Goal: Task Accomplishment & Management: Use online tool/utility

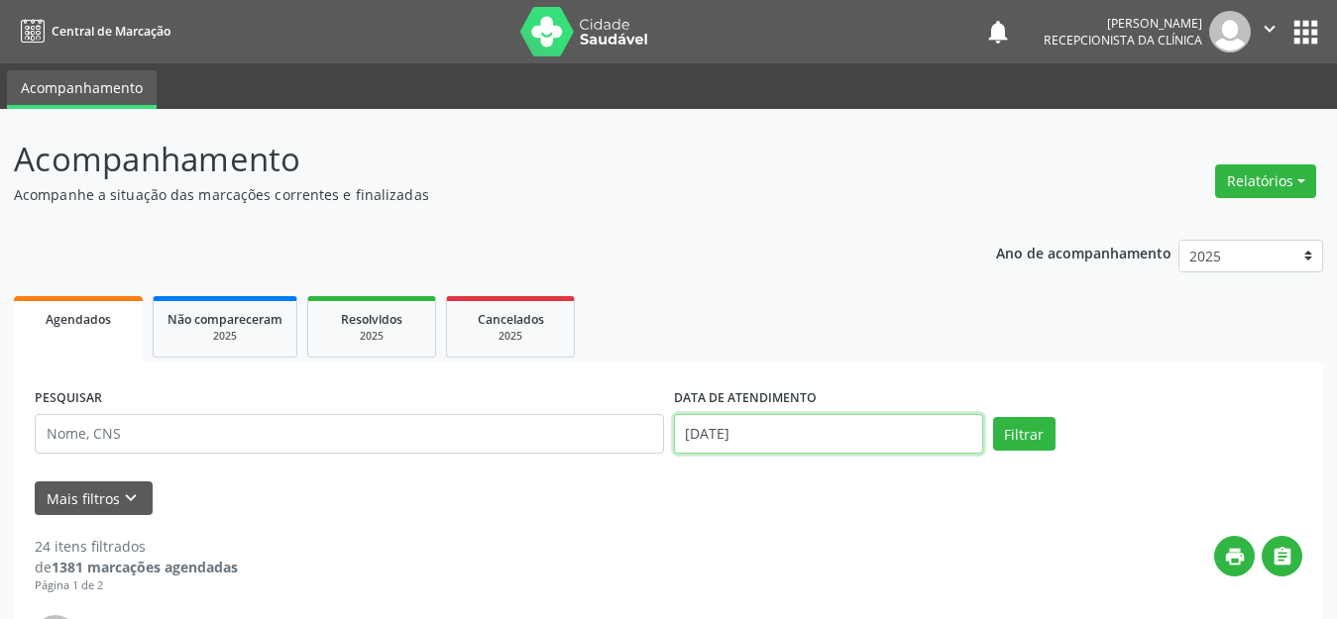
click at [796, 436] on input "[DATE]" at bounding box center [828, 434] width 309 height 40
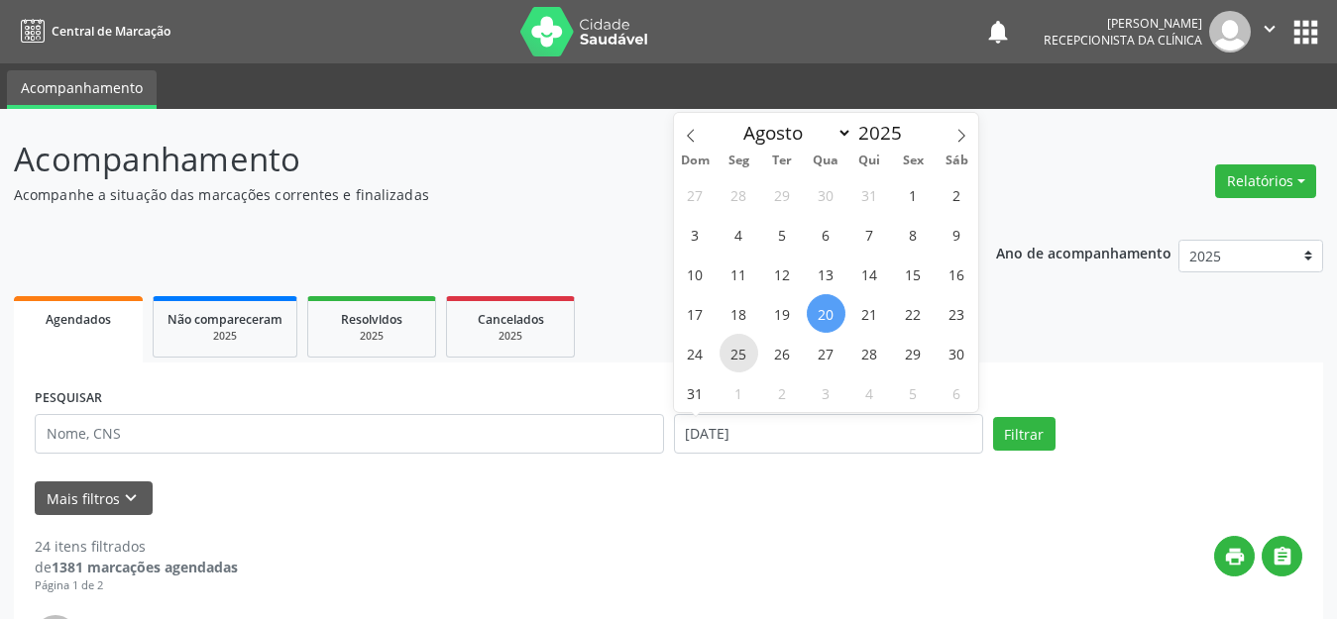
click at [739, 354] on span "25" at bounding box center [739, 353] width 39 height 39
type input "[DATE]"
click at [739, 354] on span "25" at bounding box center [739, 353] width 39 height 39
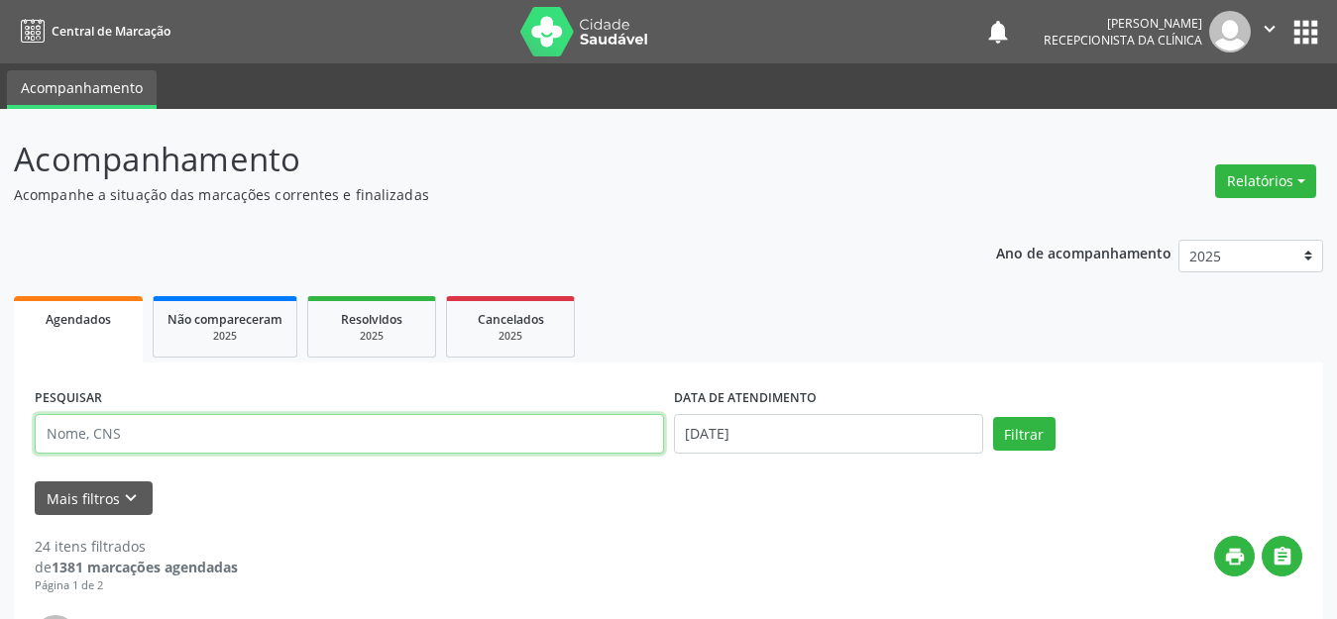
click at [525, 444] on input "text" at bounding box center [349, 434] width 629 height 40
type input "[PERSON_NAME]"
click at [993, 417] on button "Filtrar" at bounding box center [1024, 434] width 62 height 34
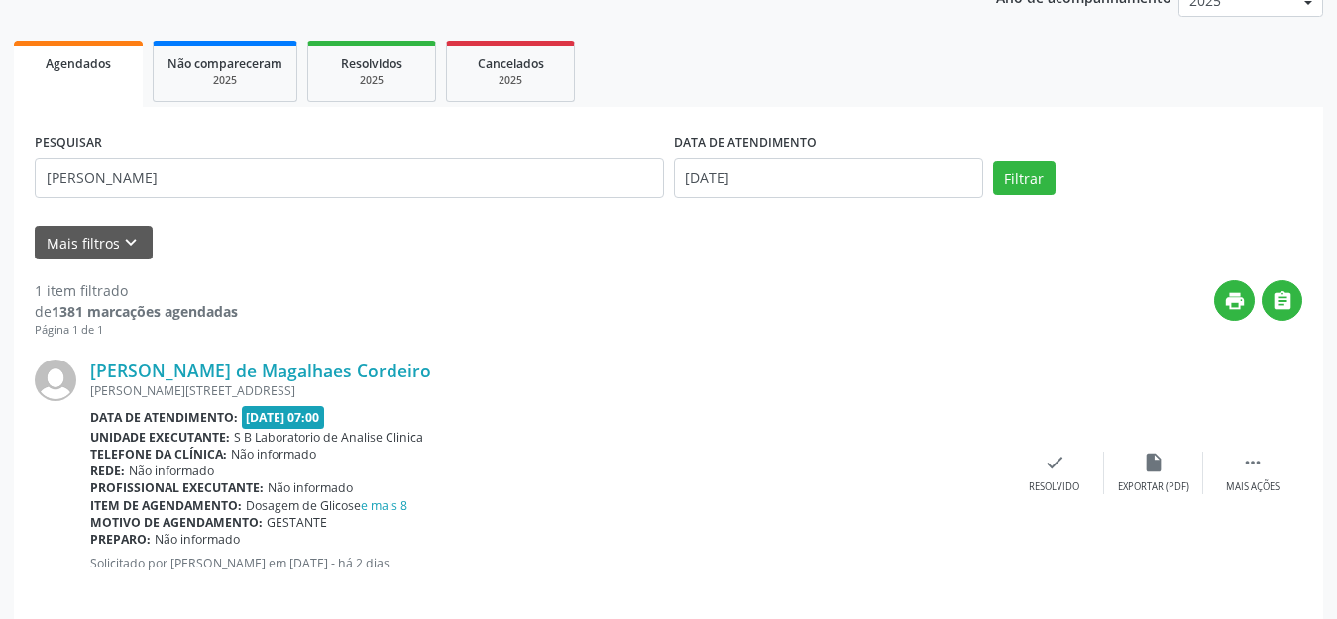
scroll to position [278, 0]
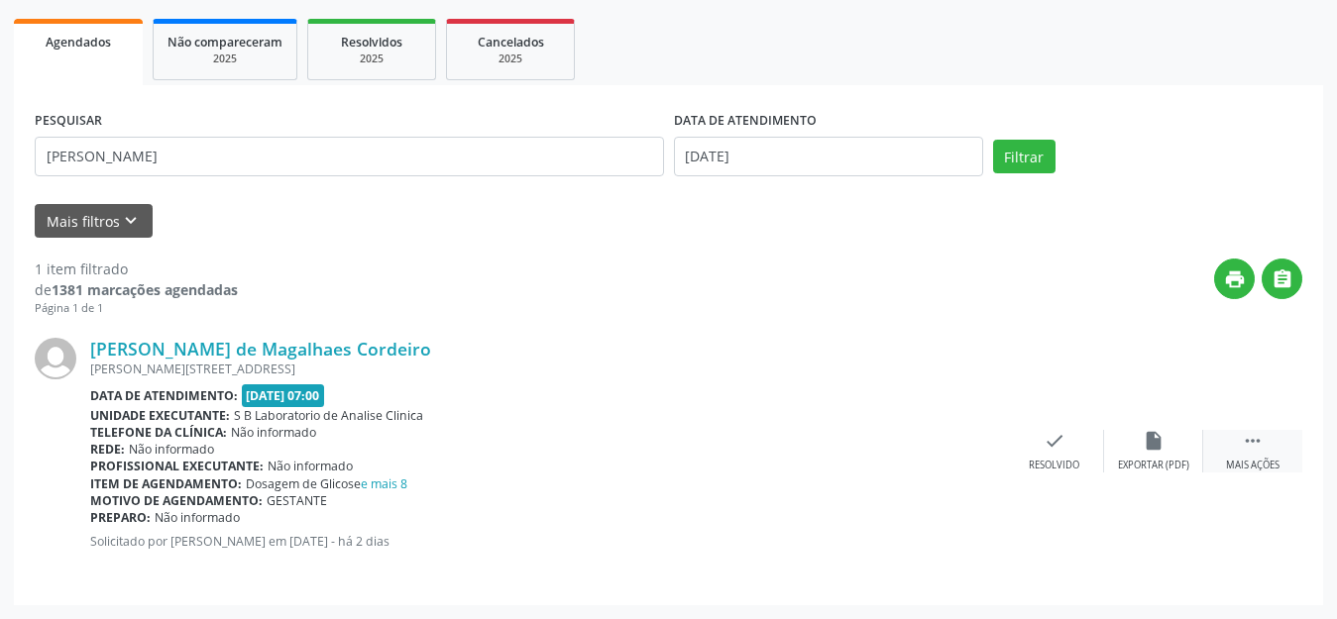
click at [1240, 448] on div " Mais ações" at bounding box center [1252, 451] width 99 height 43
click at [958, 460] on div "Imprimir" at bounding box center [955, 466] width 45 height 14
